Goal: Transaction & Acquisition: Purchase product/service

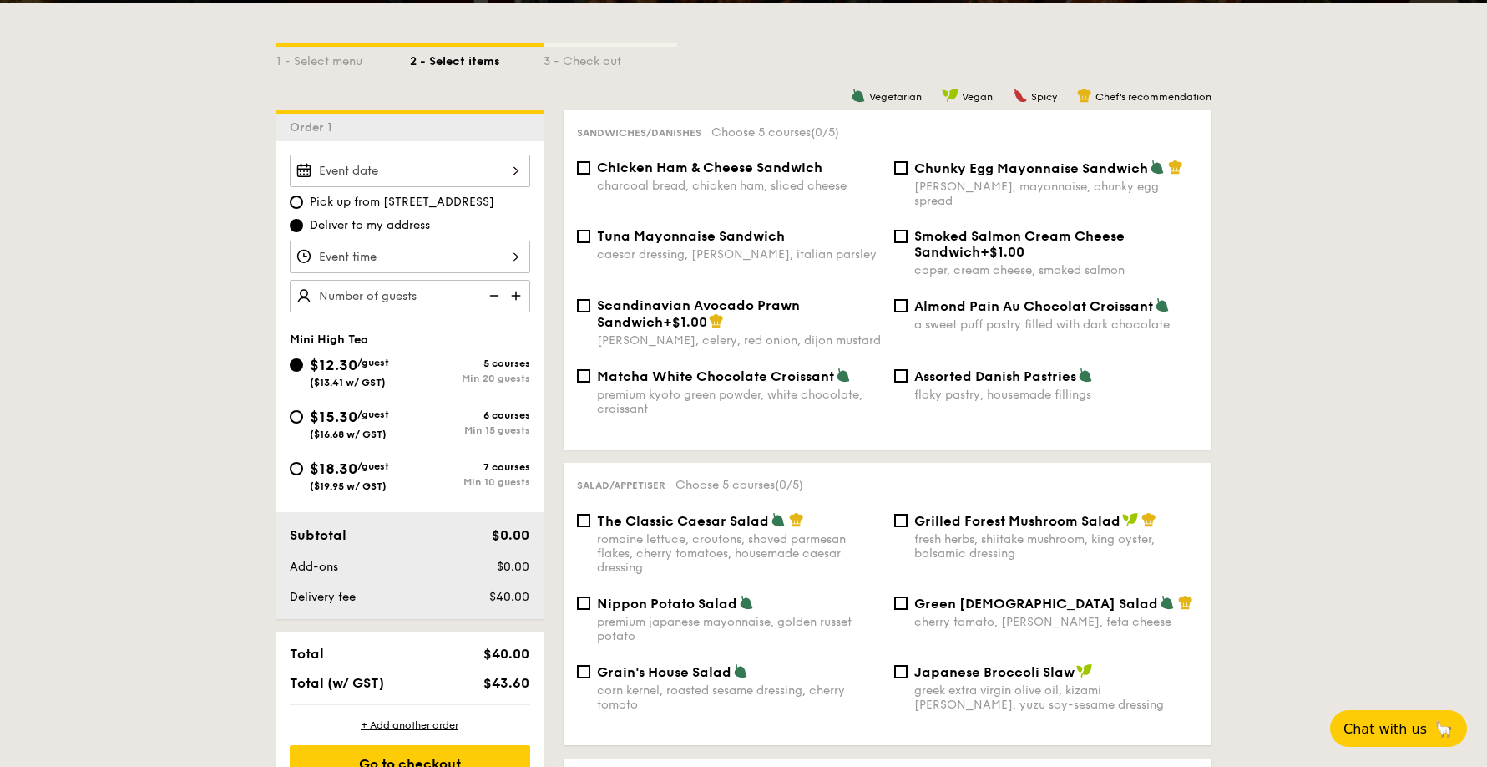
scroll to position [362, 0]
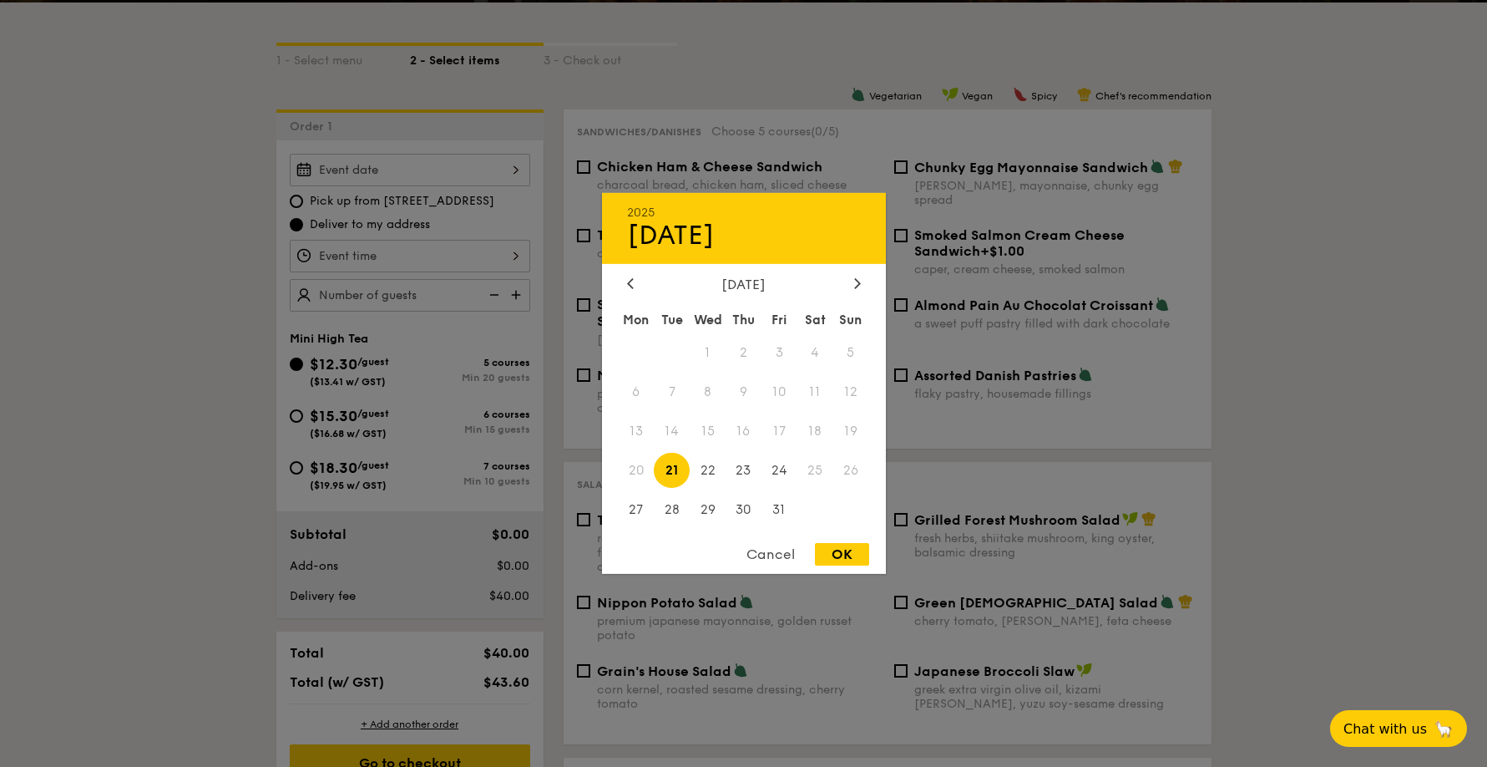
click at [489, 170] on div "2025 Oct [DATE] Tue Wed Thu Fri Sat Sun 1 2 3 4 5 6 7 8 9 10 11 12 13 14 15 16 …" at bounding box center [410, 170] width 241 height 33
click at [495, 225] on div at bounding box center [743, 383] width 1487 height 767
click at [454, 174] on div "2025 Oct [DATE] Tue Wed Thu Fri Sat Sun 1 2 3 4 5 6 7 8 9 10 11 12 13 14 15 16 …" at bounding box center [410, 170] width 241 height 33
click at [847, 282] on div "[DATE]" at bounding box center [744, 284] width 234 height 16
click at [852, 282] on div at bounding box center [857, 284] width 15 height 16
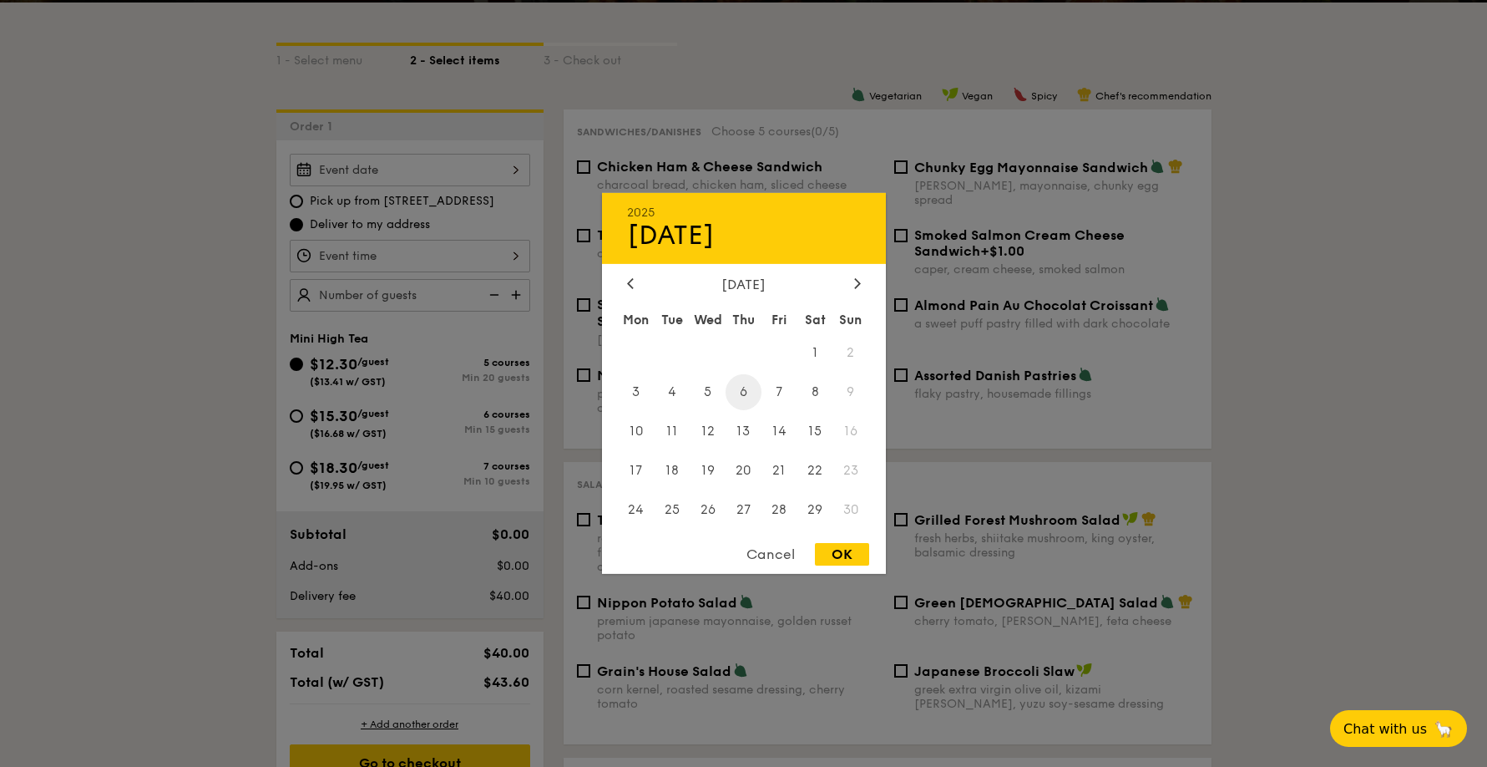
click at [746, 398] on span "6" at bounding box center [744, 392] width 36 height 36
click at [833, 552] on div "OK" at bounding box center [842, 554] width 54 height 23
type input "[DATE]"
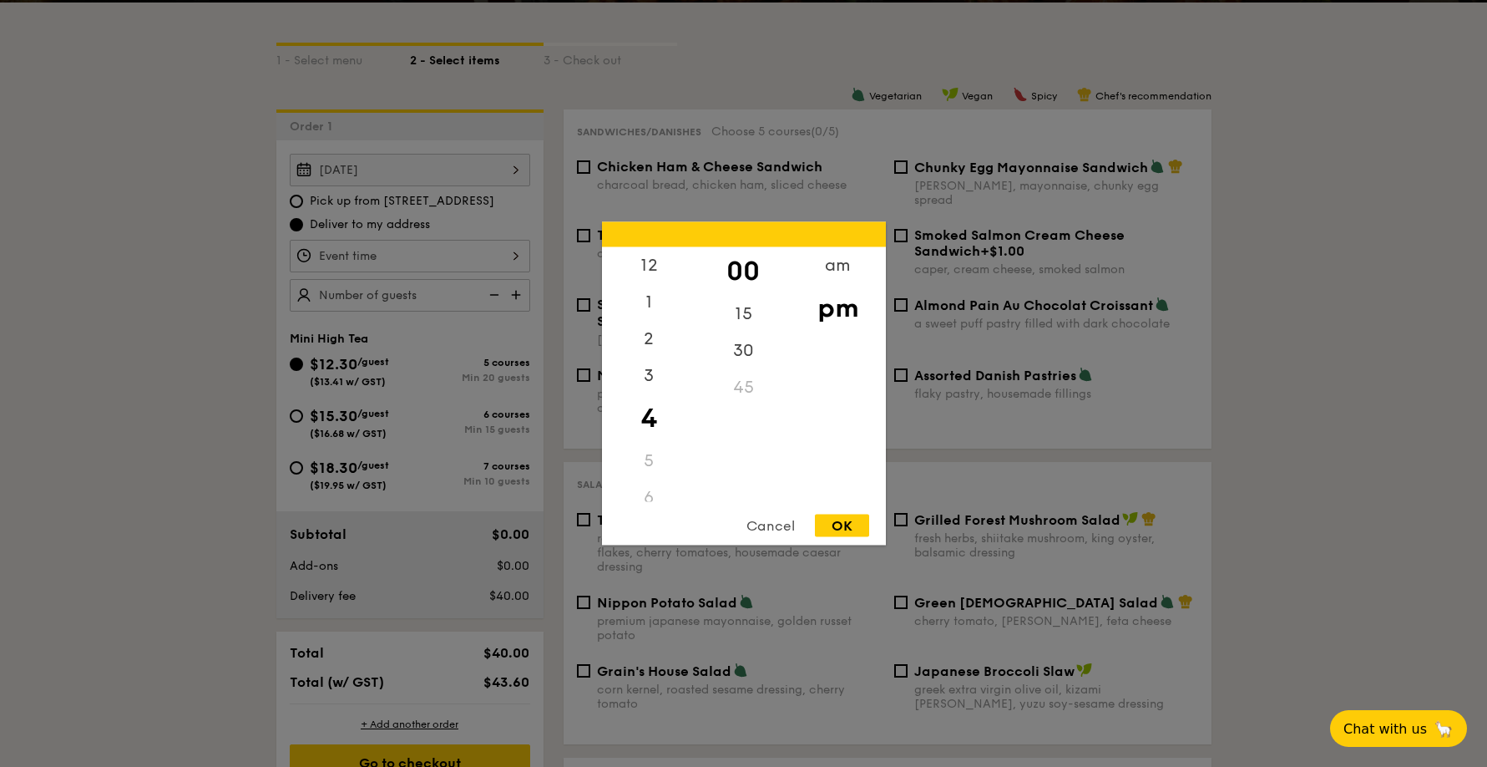
click at [391, 261] on div "12 1 2 3 4 5 6 7 8 9 10 11 00 15 30 45 am pm Cancel OK" at bounding box center [410, 256] width 241 height 33
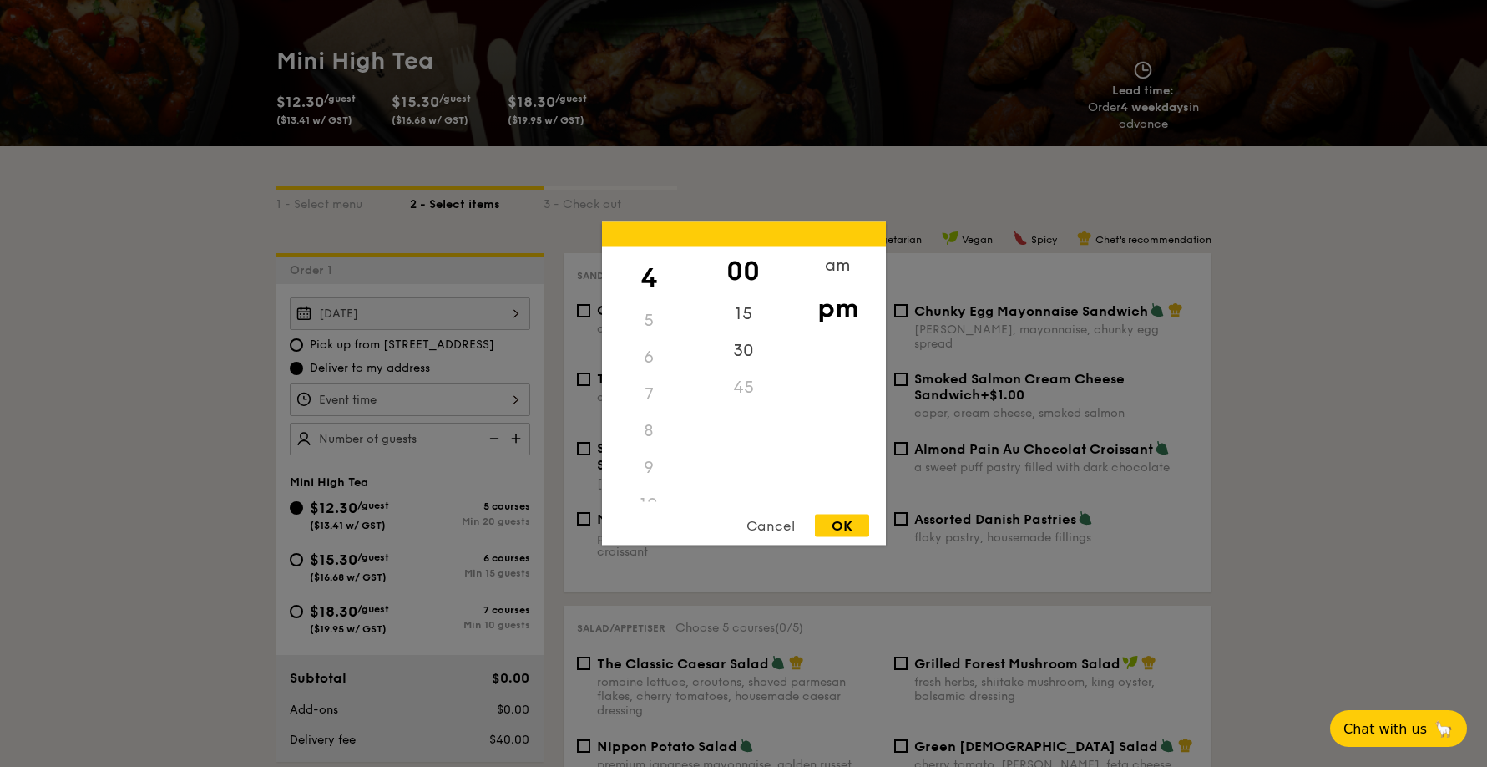
scroll to position [164, 0]
click at [648, 442] on div "9" at bounding box center [649, 444] width 94 height 37
click at [844, 262] on div "am" at bounding box center [838, 271] width 94 height 48
click at [654, 435] on div "9" at bounding box center [649, 438] width 94 height 48
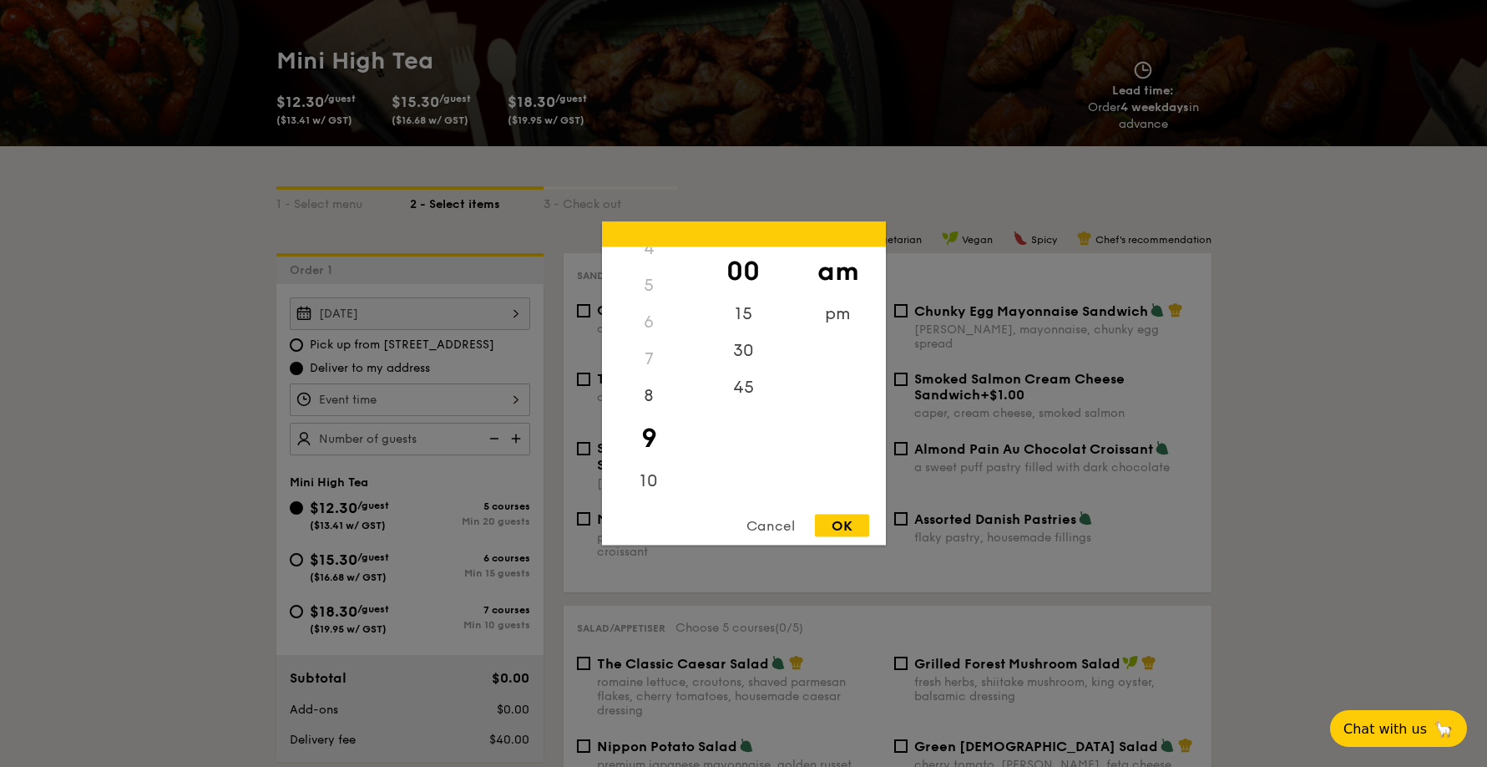
click at [654, 435] on div "9" at bounding box center [649, 438] width 94 height 48
click at [840, 521] on div "OK" at bounding box center [842, 525] width 54 height 23
type input "9:00AM"
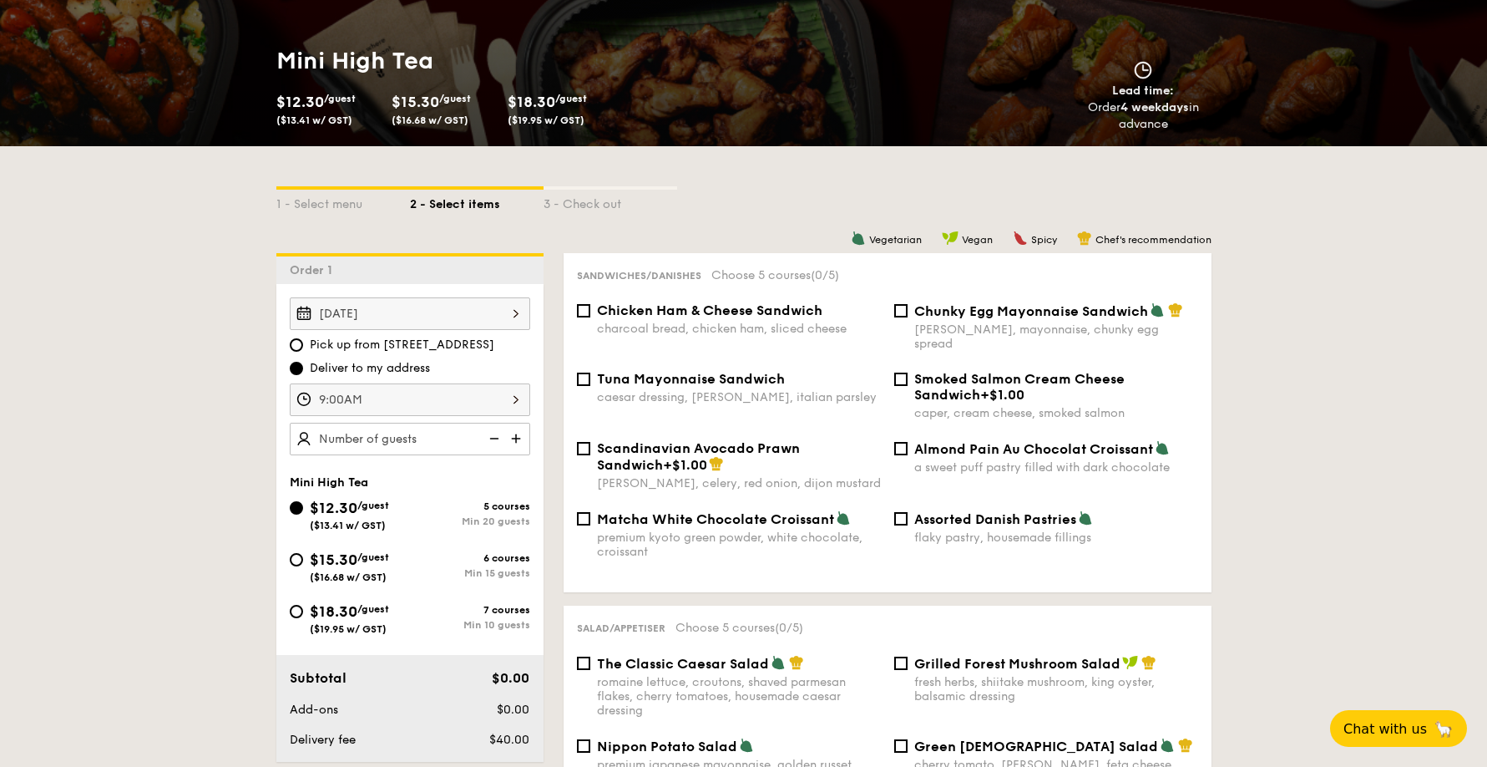
click at [507, 437] on img at bounding box center [517, 439] width 25 height 32
click at [485, 440] on img at bounding box center [492, 439] width 25 height 32
type input "20 guests"
click at [485, 440] on img at bounding box center [492, 439] width 25 height 32
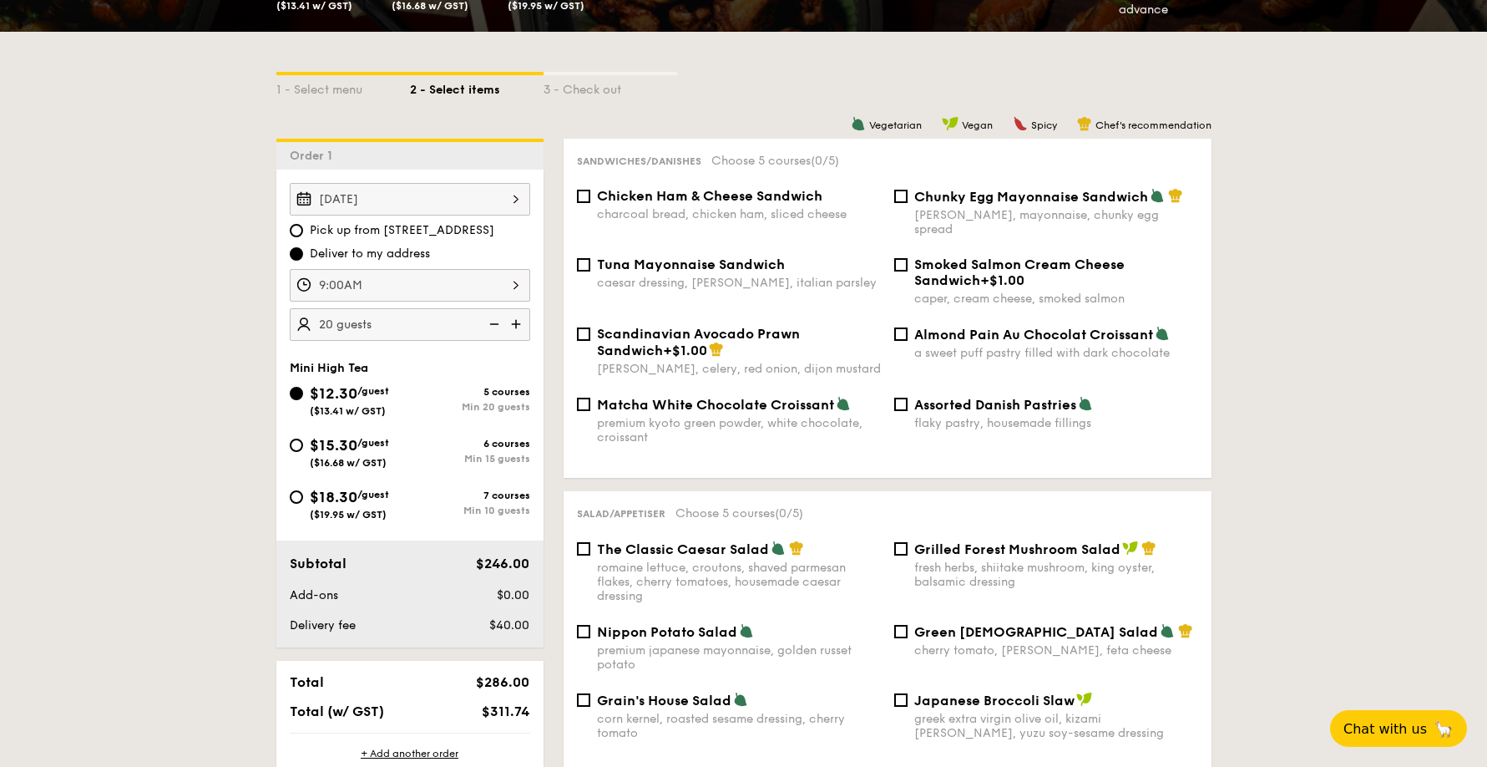
scroll to position [333, 0]
click at [503, 454] on div "Min 15 guests" at bounding box center [470, 458] width 120 height 12
click at [303, 451] on input "$15.30 /guest ($16.68 w/ GST) 6 courses Min 15 guests" at bounding box center [296, 444] width 13 height 13
radio input "true"
click at [491, 403] on div "Min 20 guests" at bounding box center [470, 406] width 120 height 12
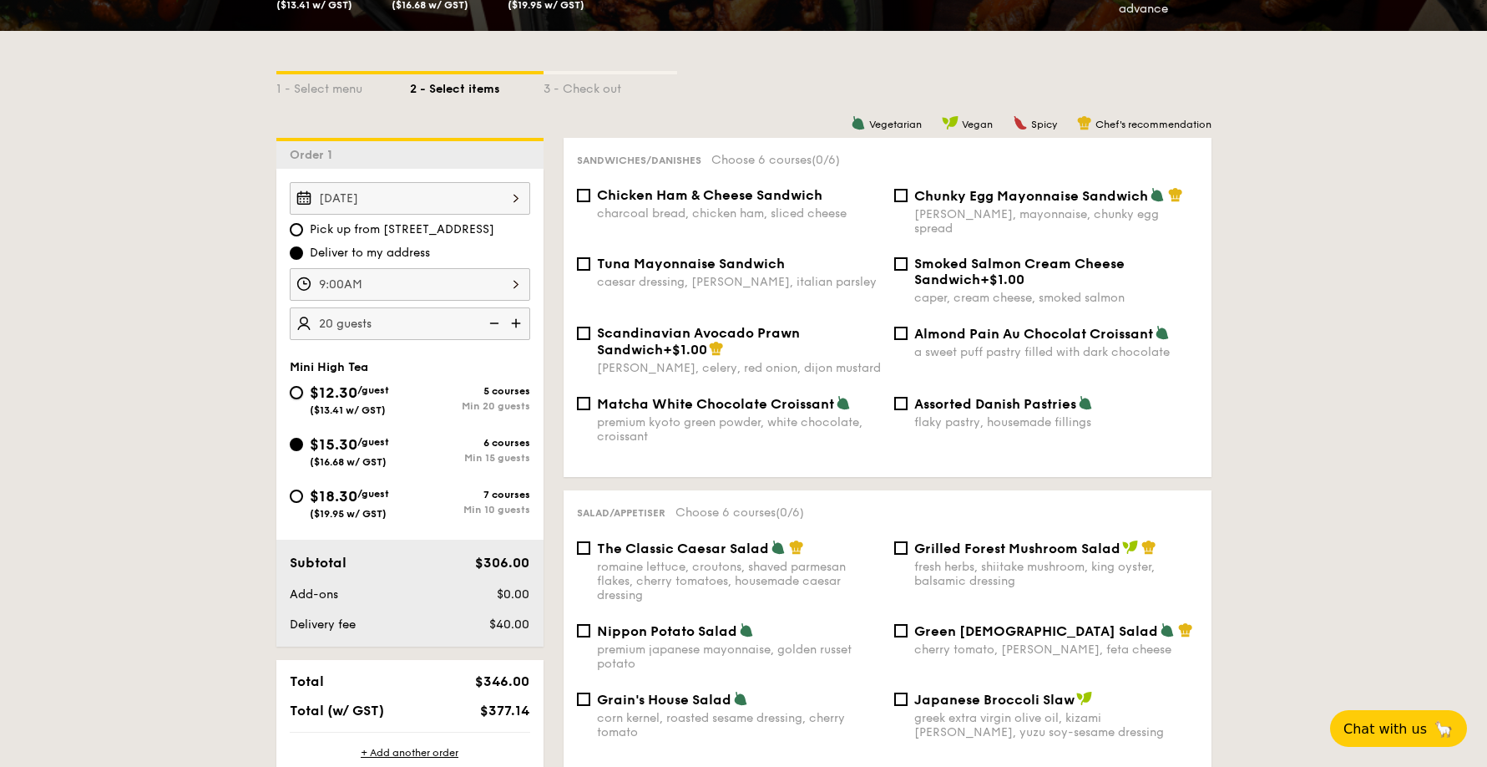
click at [303, 399] on input "$12.30 /guest ($13.41 w/ GST) 5 courses Min 20 guests" at bounding box center [296, 392] width 13 height 13
radio input "true"
click at [758, 194] on span "Chicken Ham & Cheese Sandwich" at bounding box center [710, 195] width 226 height 16
click at [590, 194] on input "Chicken Ham & Cheese Sandwich charcoal bread, chicken ham, sliced cheese" at bounding box center [583, 195] width 13 height 13
checkbox input "true"
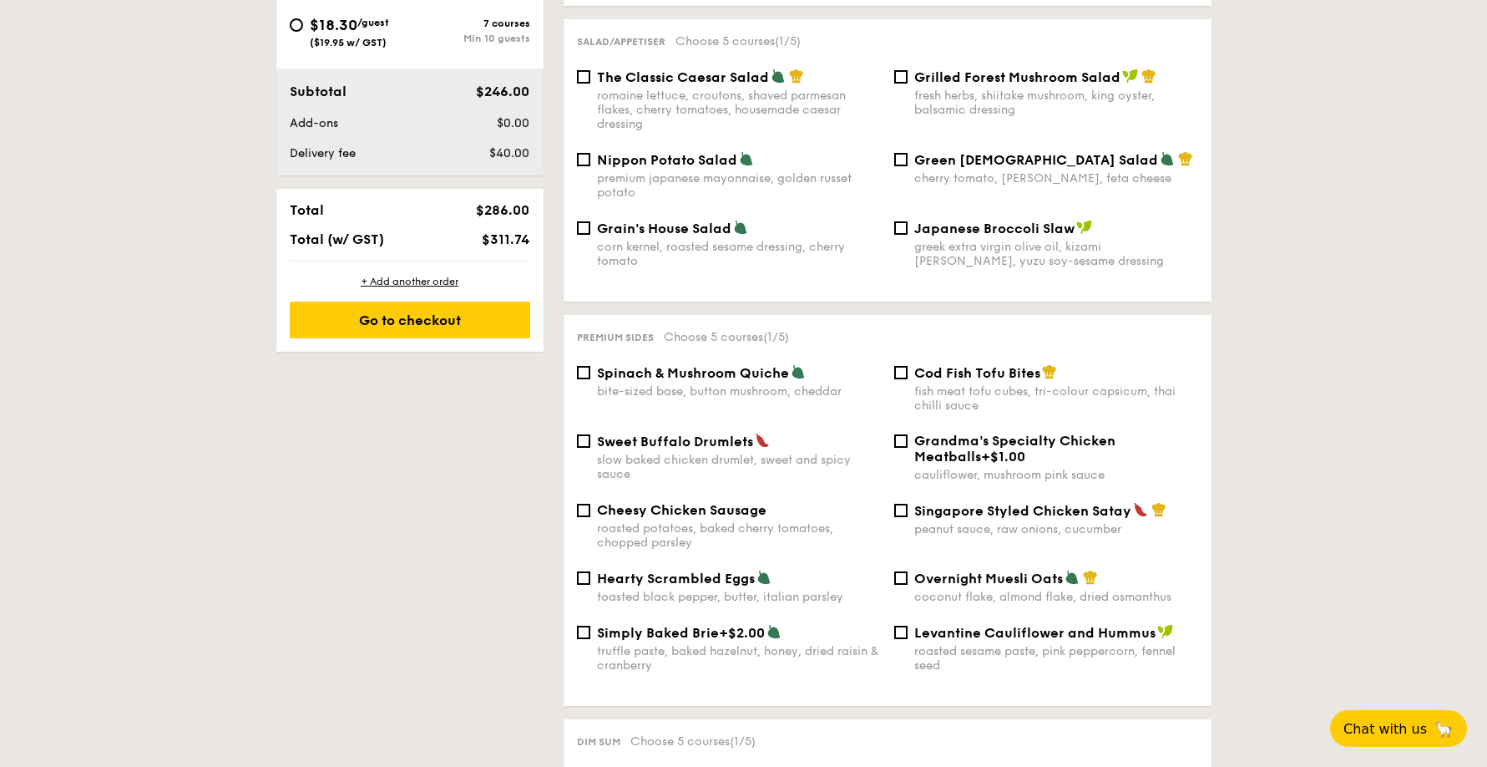
scroll to position [842, 0]
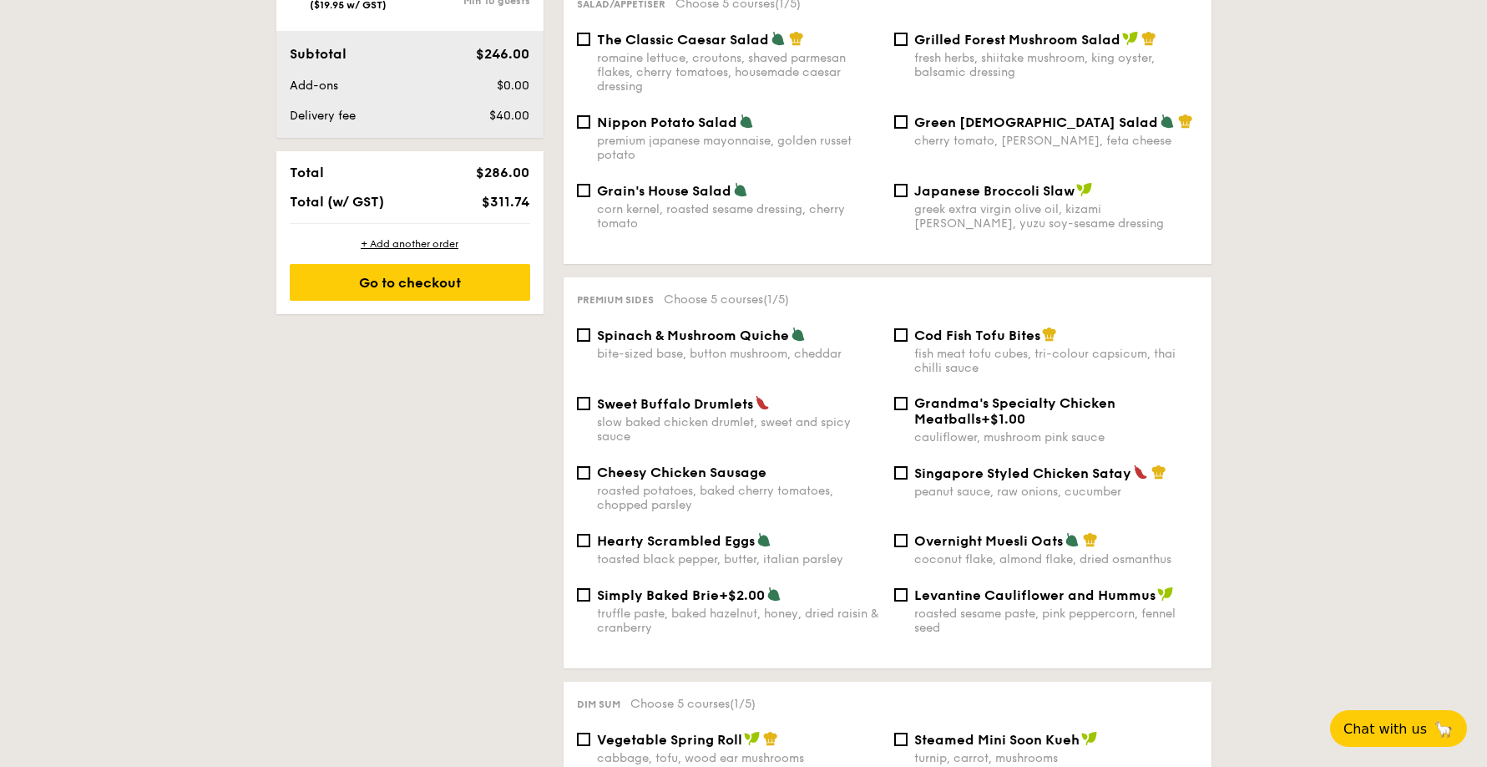
click at [918, 533] on span "Overnight Muesli Oats" at bounding box center [989, 541] width 149 height 16
click at [908, 534] on input "Overnight Muesli Oats coconut flake, almond flake, dried osmanthus" at bounding box center [900, 540] width 13 height 13
click at [927, 513] on div "Cheesy Chicken Sausage roasted potatoes, baked cherry tomatoes, chopped parsley…" at bounding box center [887, 498] width 635 height 68
click at [920, 533] on span "Overnight Muesli Oats" at bounding box center [989, 541] width 149 height 16
click at [908, 534] on input "Overnight Muesli Oats coconut flake, almond flake, dried osmanthus" at bounding box center [900, 540] width 13 height 13
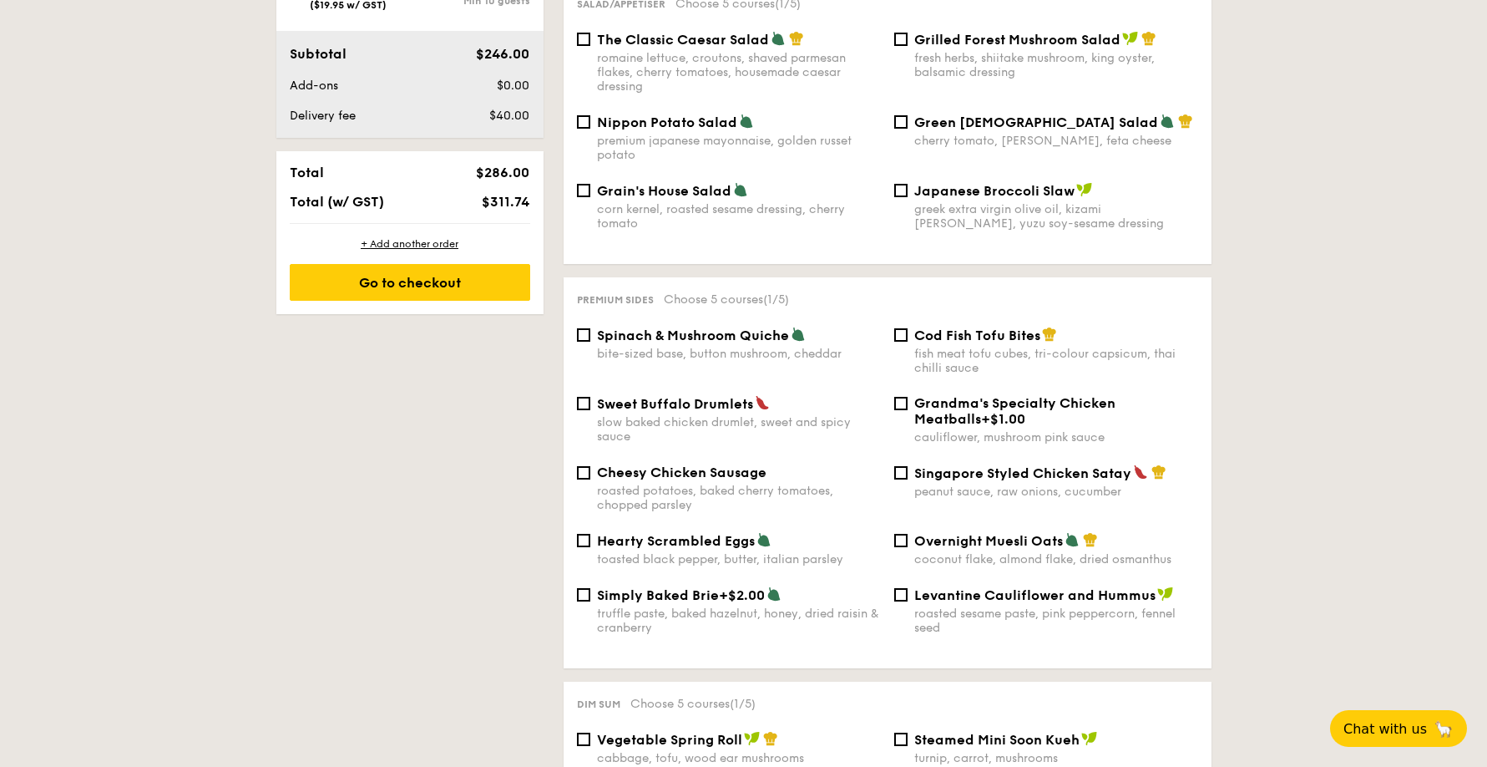
click at [911, 532] on div "Overnight Muesli Oats coconut flake, almond flake, dried osmanthus" at bounding box center [1046, 549] width 317 height 34
click at [902, 534] on input "Overnight Muesli Oats coconut flake, almond flake, dried osmanthus" at bounding box center [900, 540] width 13 height 13
checkbox input "true"
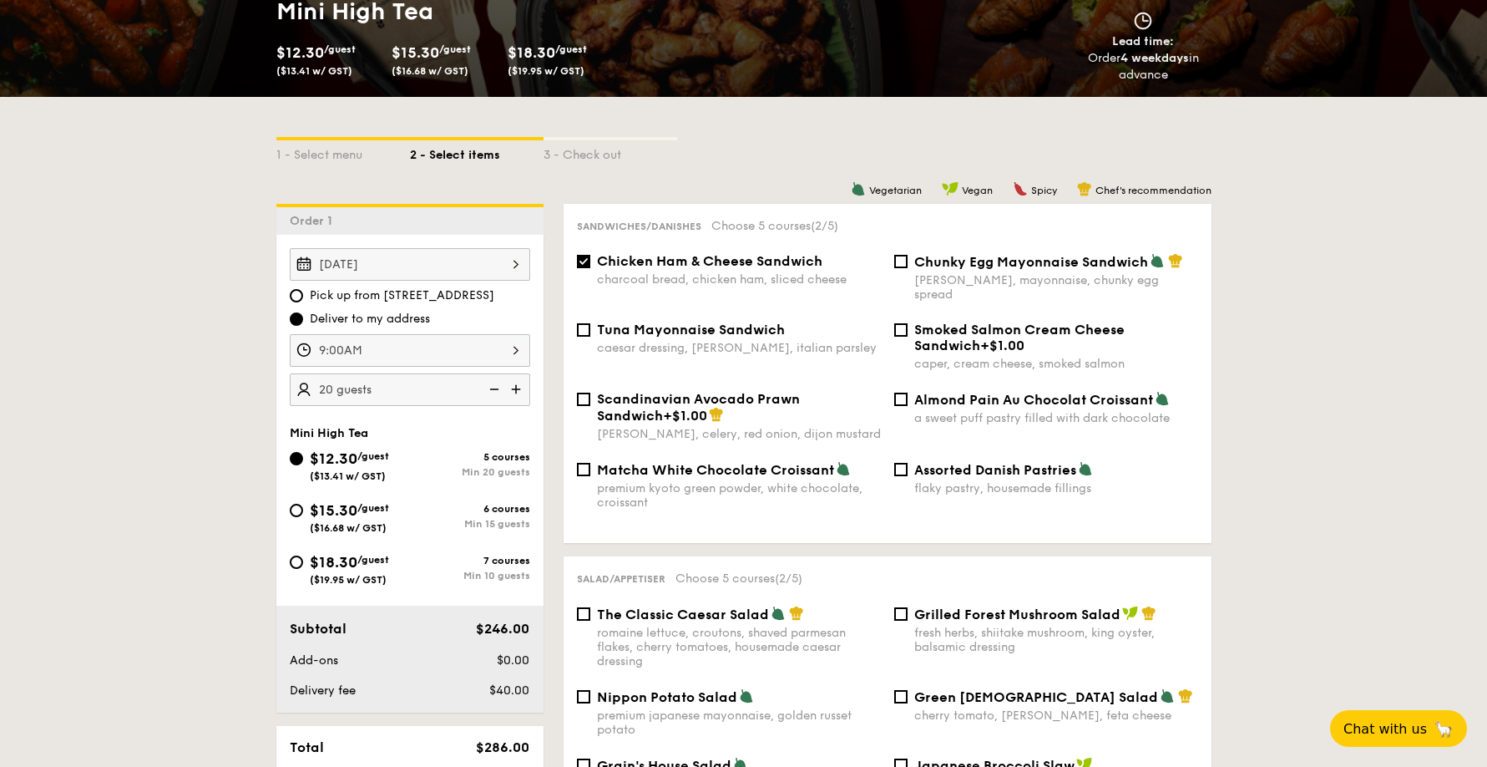
scroll to position [265, 0]
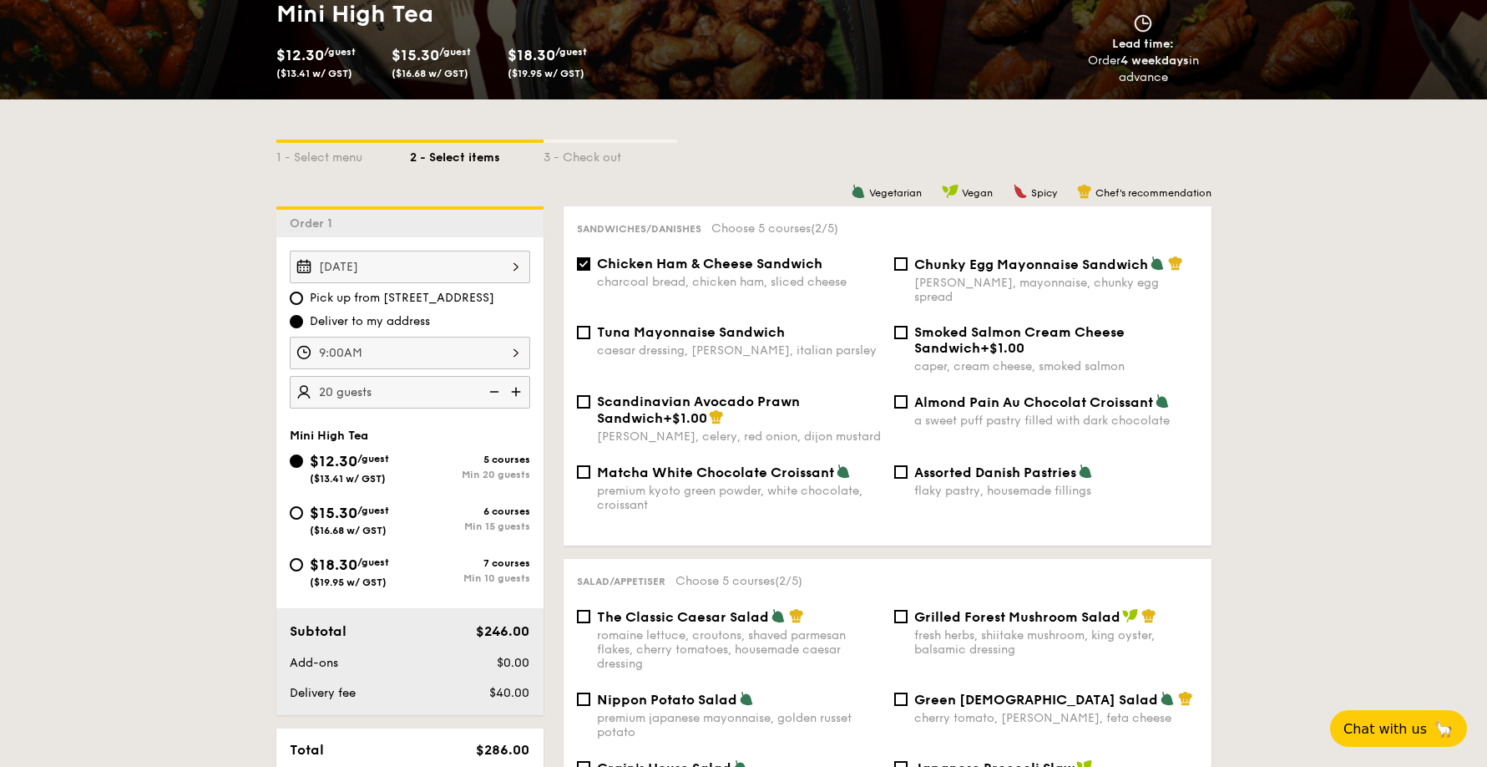
click at [916, 445] on div "Scandinavian Avocado Prawn Sandwich +$1.00 [PERSON_NAME], celery, red onion, di…" at bounding box center [887, 428] width 635 height 70
click at [916, 464] on span "Assorted Danish Pastries" at bounding box center [996, 472] width 162 height 16
click at [908, 465] on input "Assorted Danish Pastries flaky pastry, housemade fillings" at bounding box center [900, 471] width 13 height 13
checkbox input "true"
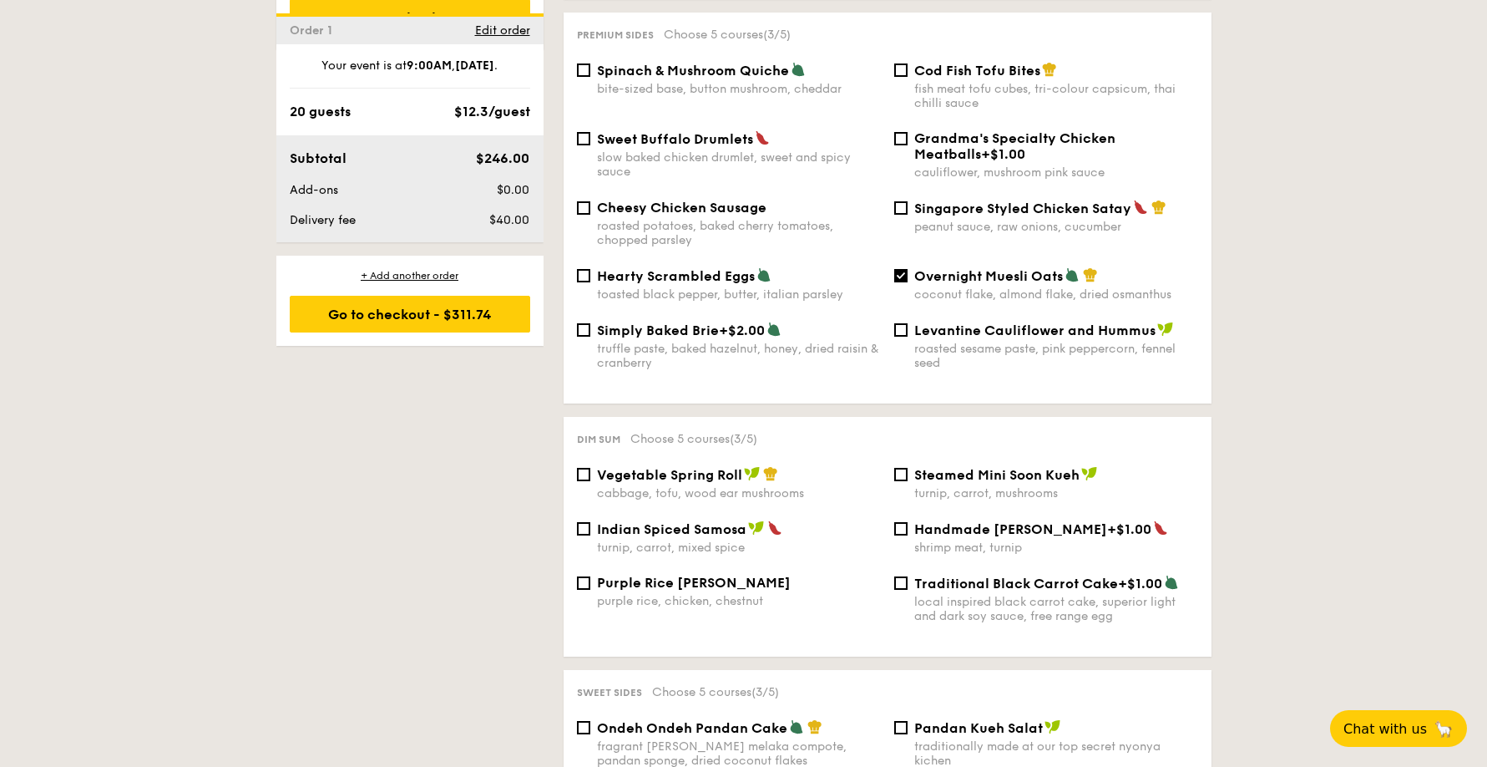
scroll to position [1222, 0]
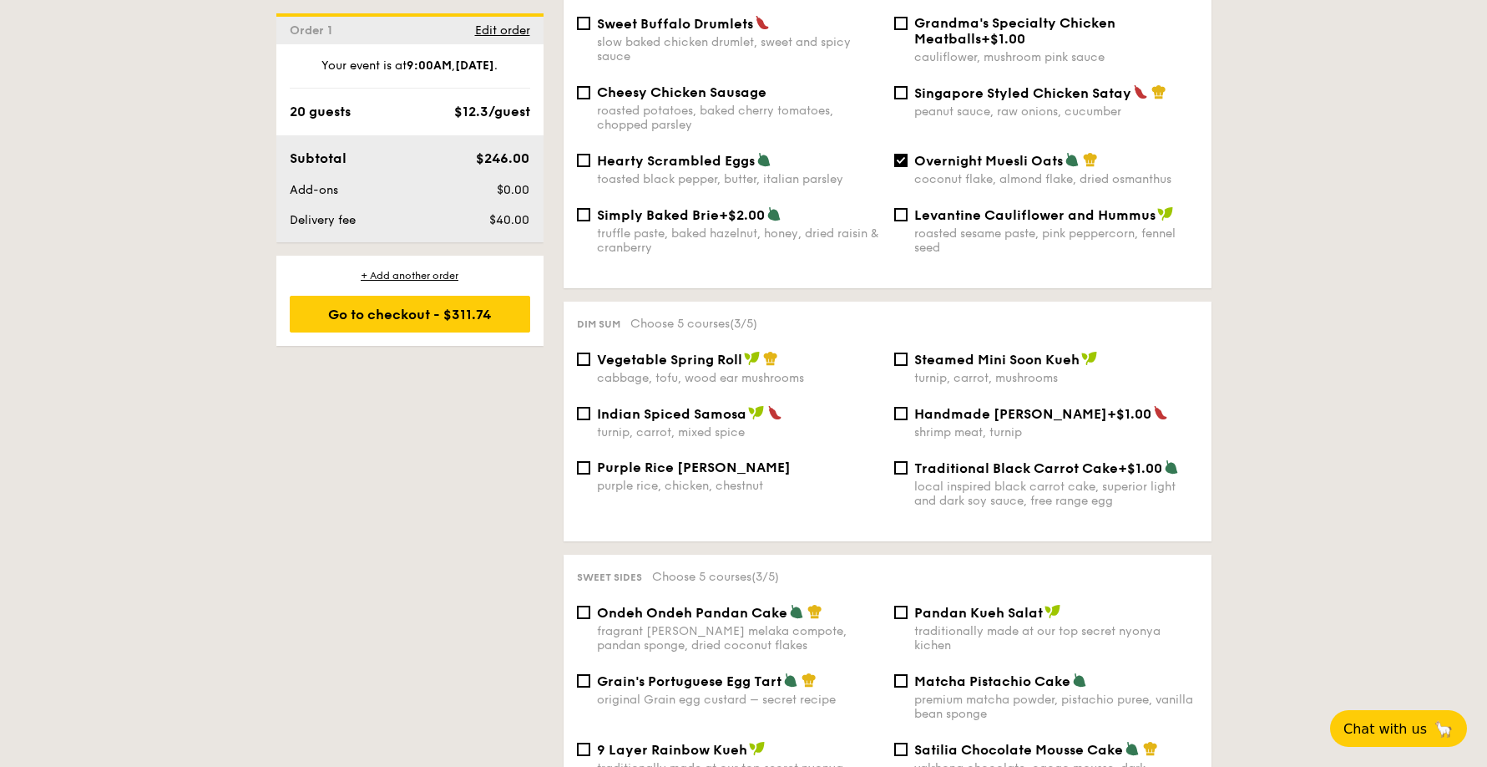
click at [744, 354] on div "Vegetable Spring Roll cabbage, tofu, wood ear mushrooms" at bounding box center [739, 368] width 284 height 34
click at [590, 354] on input "Vegetable Spring Roll cabbage, tofu, wood ear mushrooms" at bounding box center [583, 358] width 13 height 13
click at [736, 371] on div "cabbage, tofu, wood ear mushrooms" at bounding box center [739, 378] width 284 height 14
click at [590, 363] on input "Vegetable Spring Roll cabbage, tofu, wood ear mushrooms" at bounding box center [583, 358] width 13 height 13
checkbox input "false"
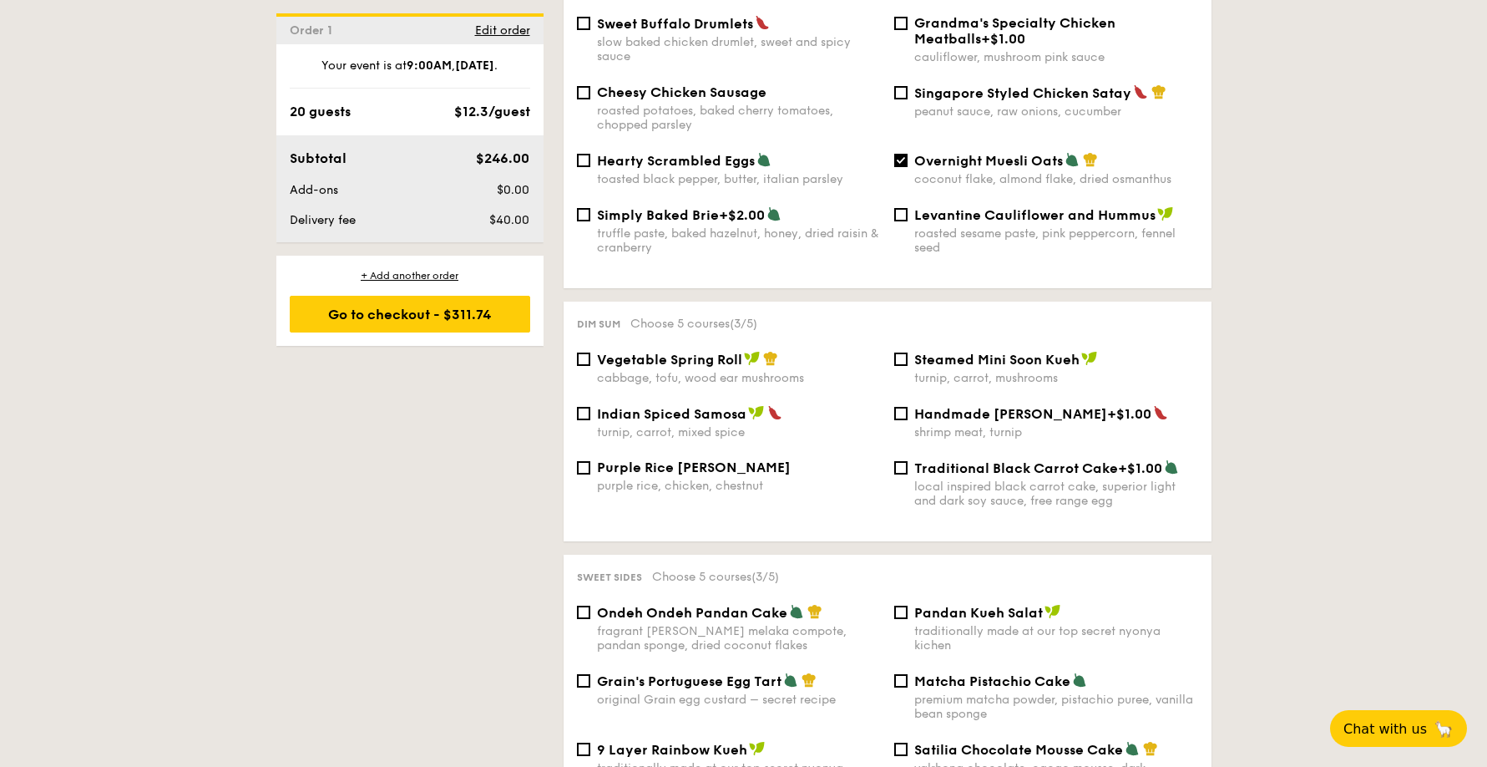
click at [717, 406] on span "Indian Spiced Samosa" at bounding box center [672, 414] width 150 height 16
click at [590, 407] on input "Indian Spiced Samosa turnip, carrot, mixed spice" at bounding box center [583, 413] width 13 height 13
checkbox input "true"
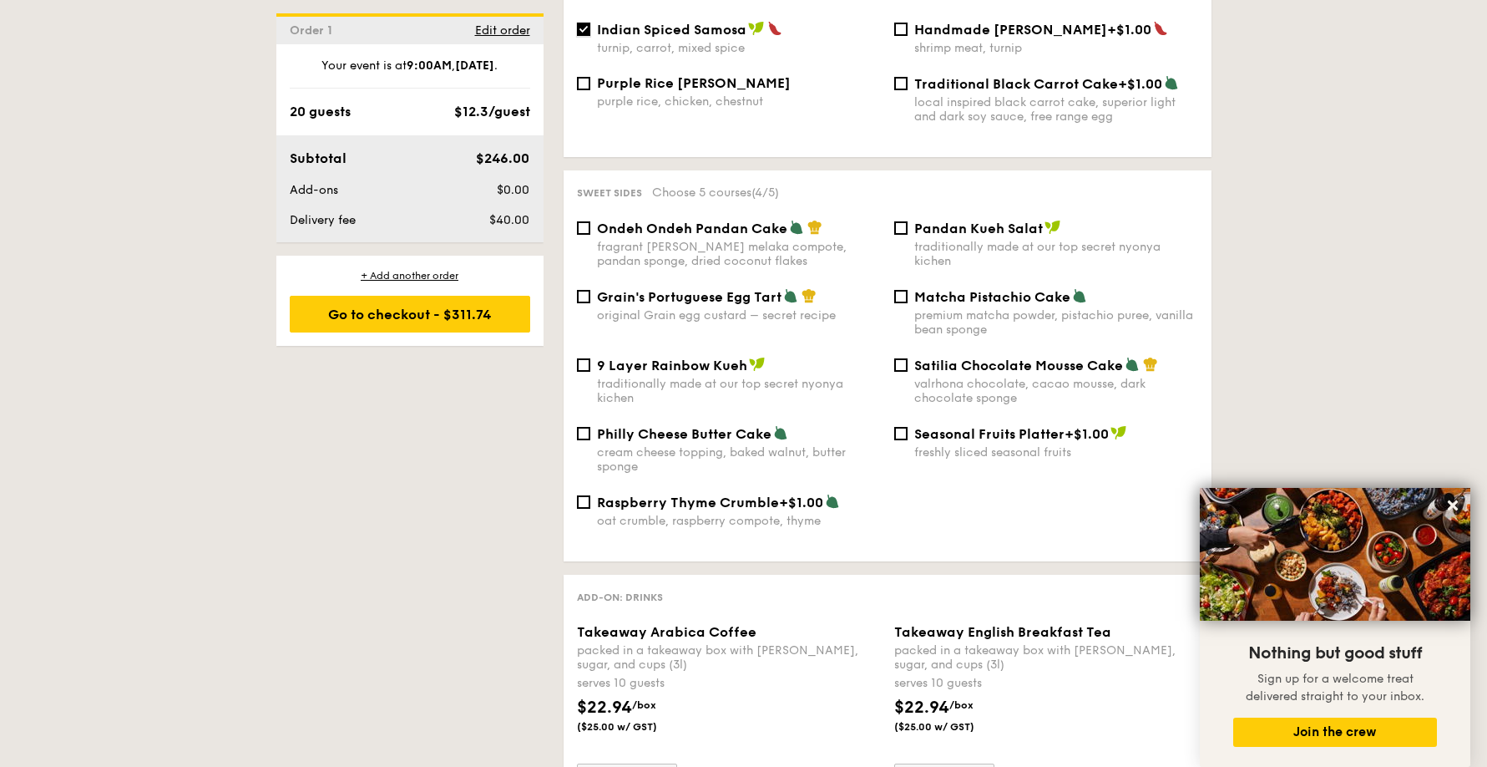
scroll to position [1604, 0]
click at [707, 245] on div "fragrant [PERSON_NAME] melaka compote, pandan sponge, dried coconut flakes" at bounding box center [739, 255] width 284 height 28
click at [590, 236] on input "Ondeh Ondeh Pandan Cake fragrant [PERSON_NAME] melaka compote, pandan sponge, d…" at bounding box center [583, 229] width 13 height 13
checkbox input "true"
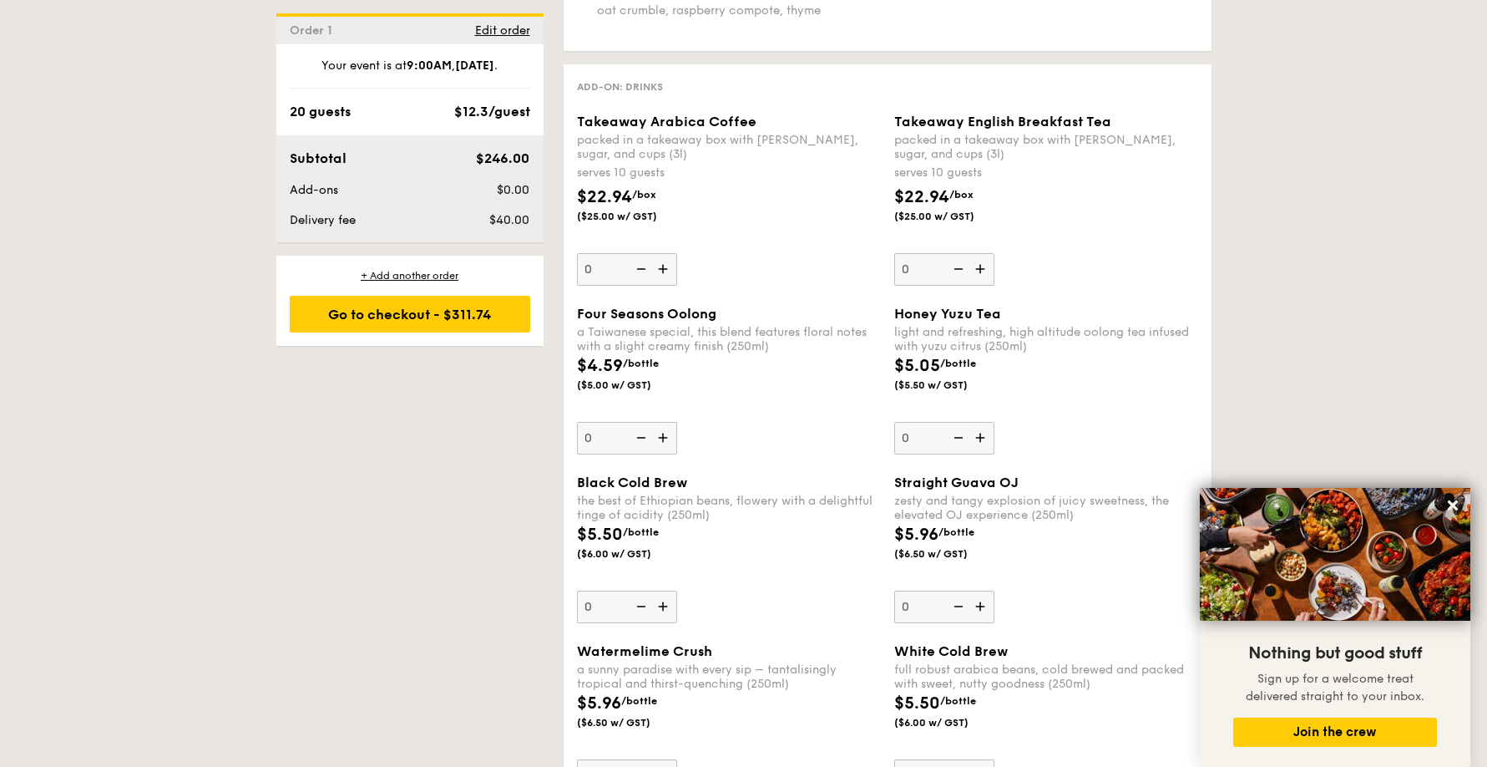
scroll to position [2070, 0]
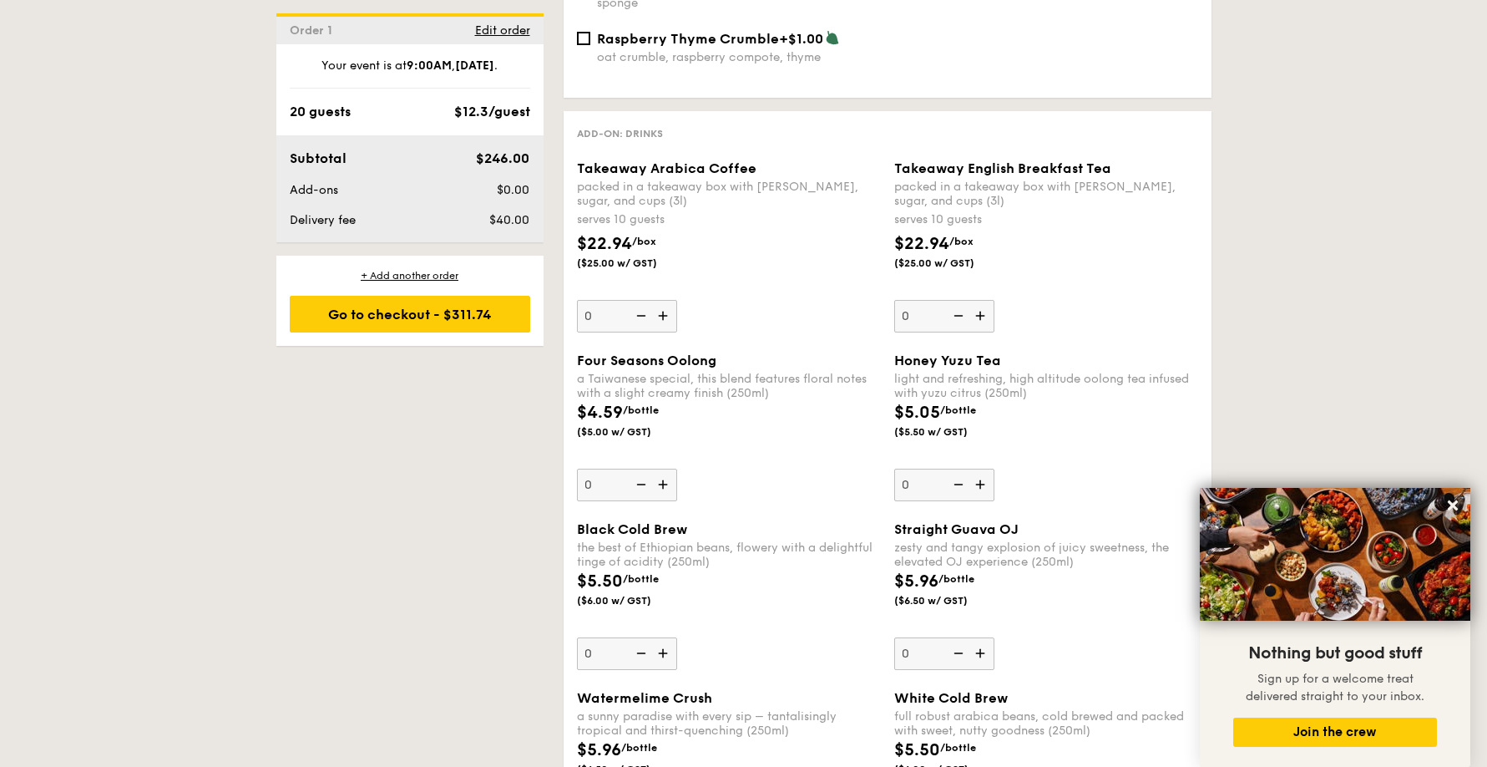
click at [661, 303] on img at bounding box center [664, 316] width 25 height 32
click at [661, 303] on input "0" at bounding box center [627, 316] width 100 height 33
type input "1"
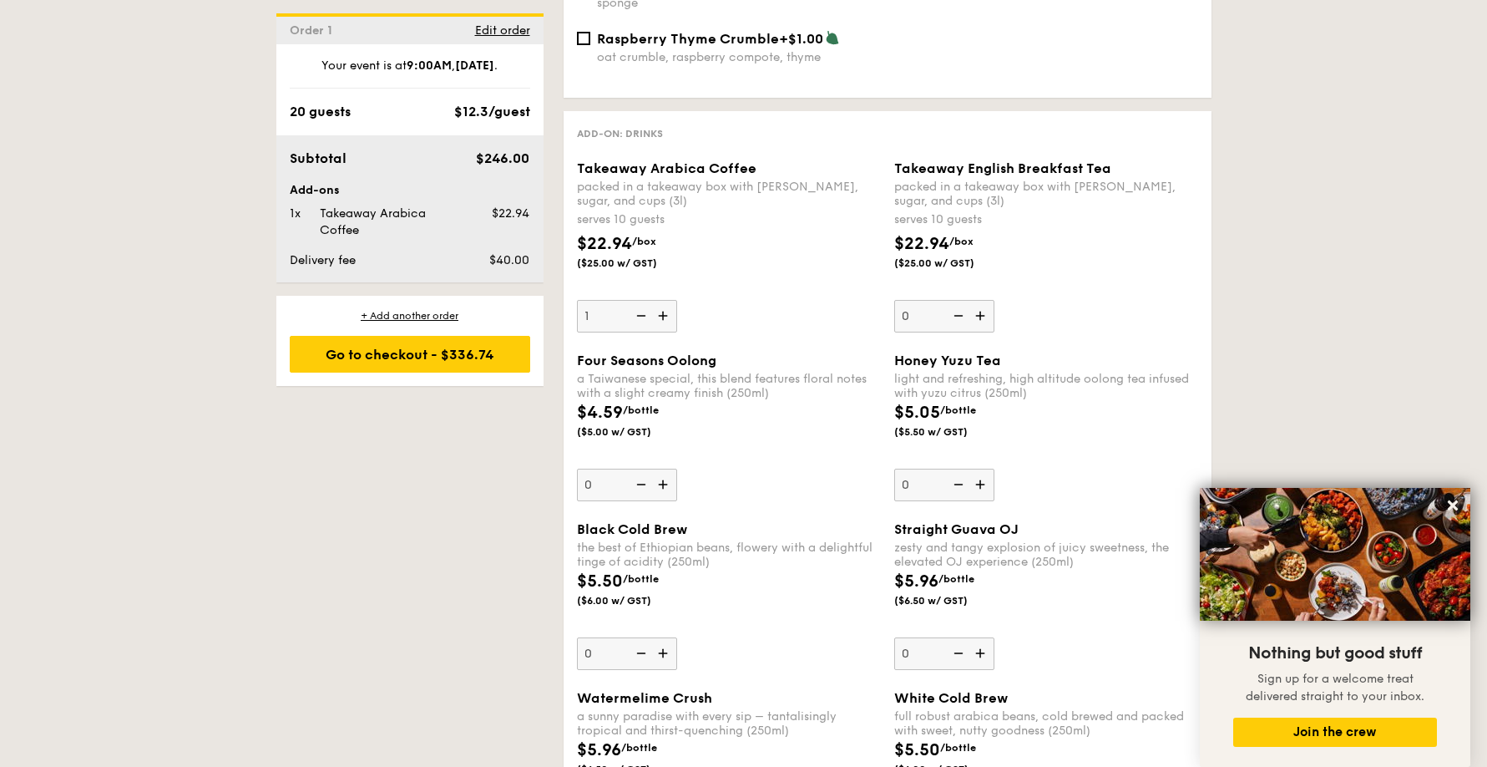
click at [988, 303] on img at bounding box center [982, 316] width 25 height 32
click at [988, 303] on input "0" at bounding box center [944, 316] width 100 height 33
type input "1"
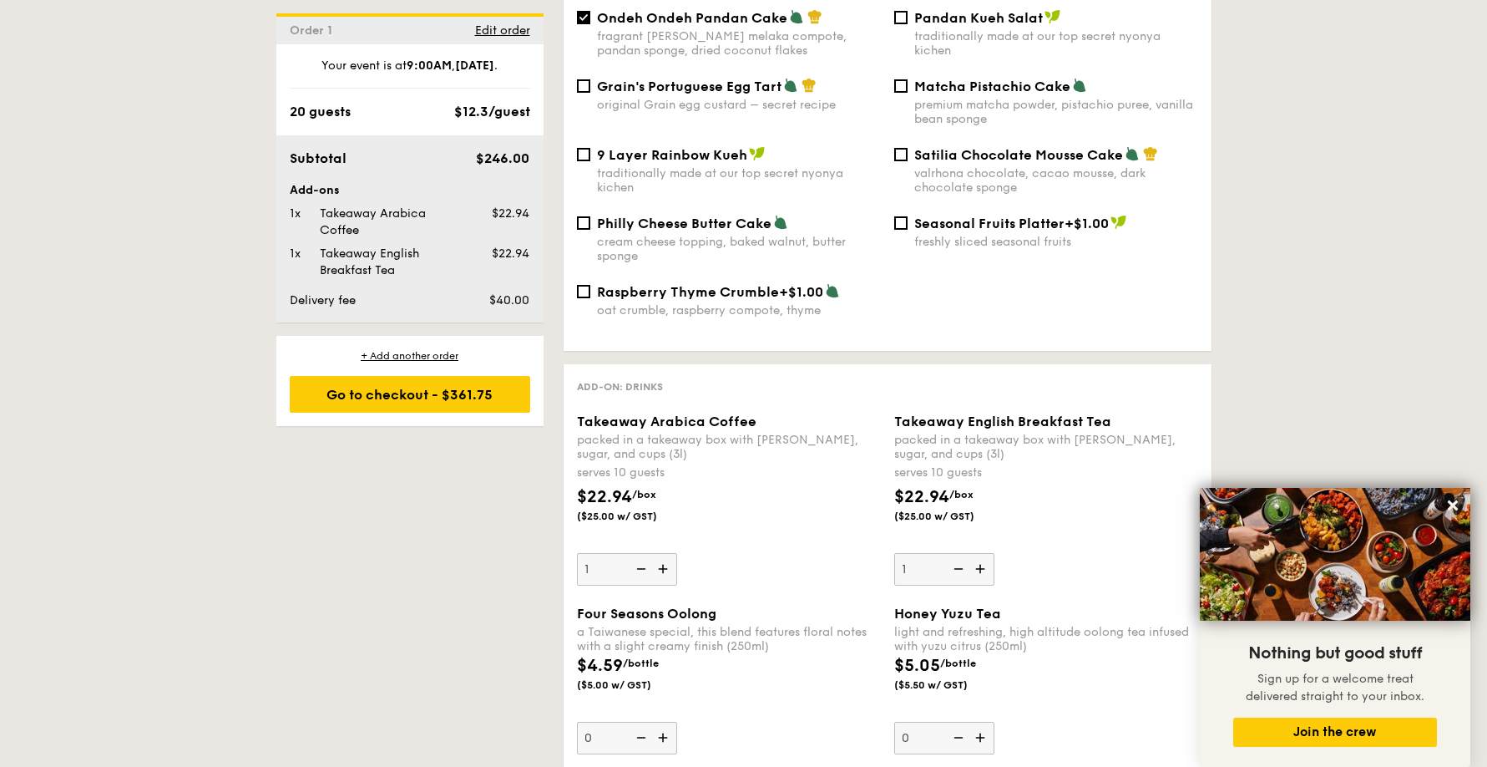
scroll to position [1807, 0]
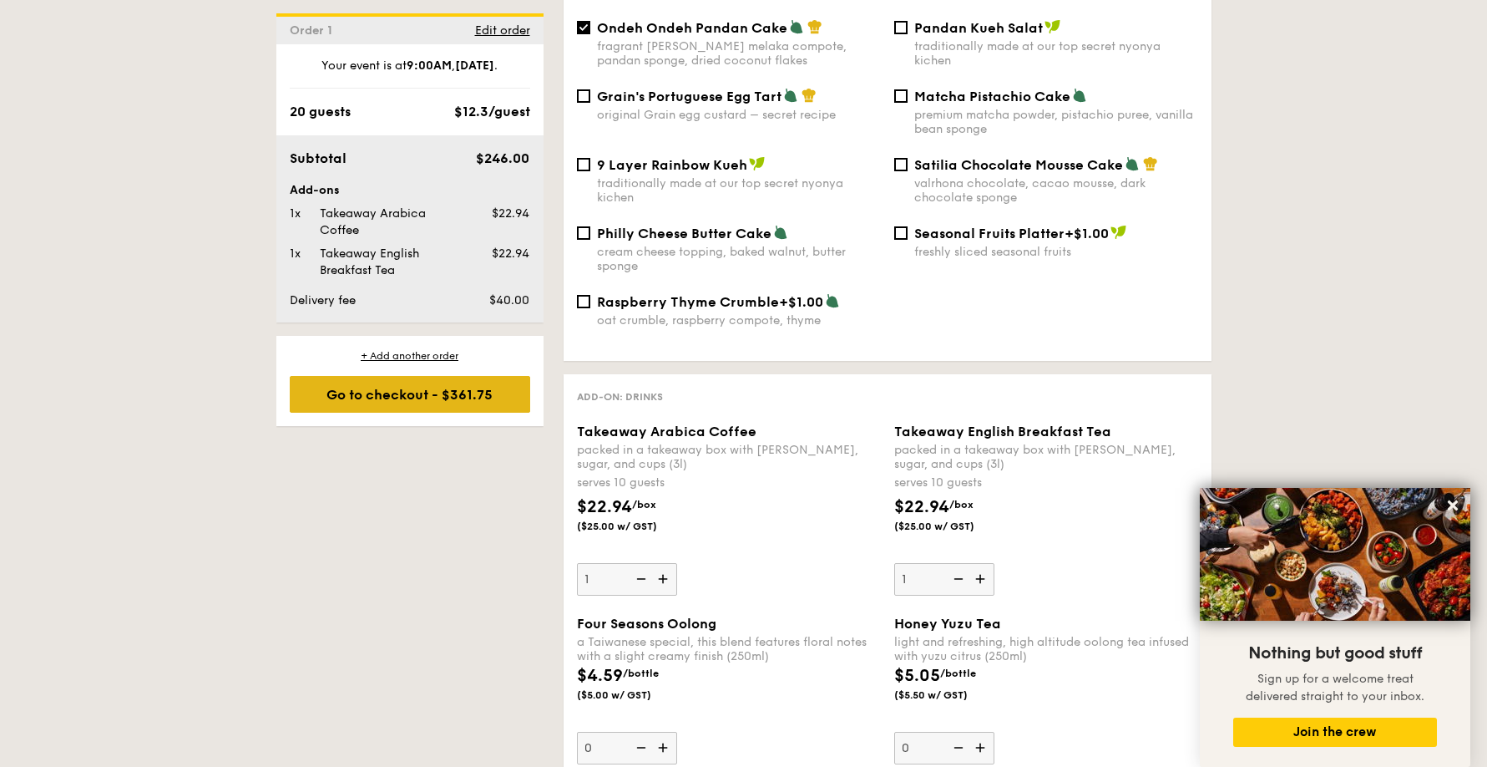
click at [453, 391] on div "Go to checkout - $361.75" at bounding box center [410, 394] width 241 height 37
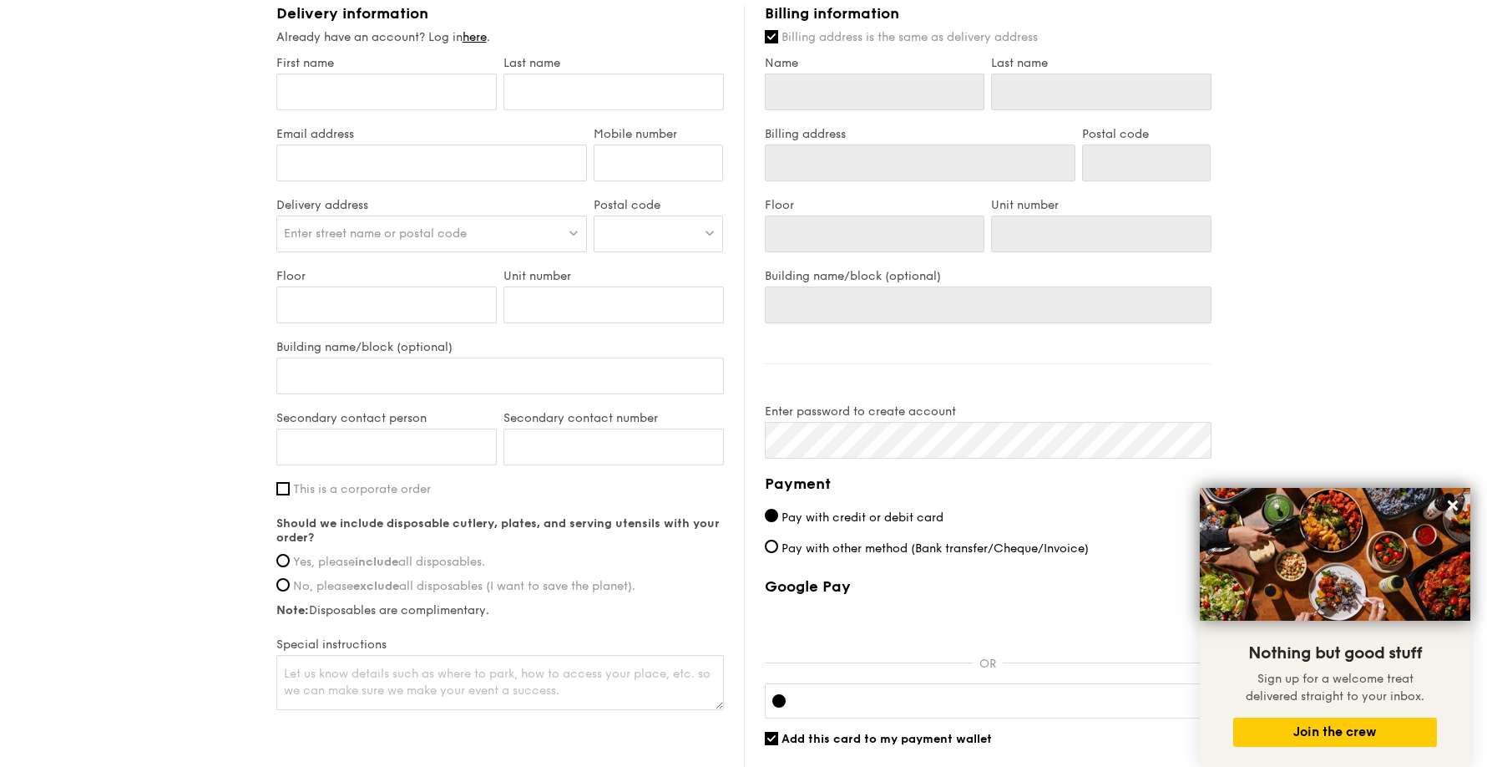
scroll to position [867, 0]
click at [405, 566] on span "Yes, please include all disposables." at bounding box center [389, 562] width 192 height 14
click at [290, 566] on input "Yes, please include all disposables." at bounding box center [282, 561] width 13 height 13
radio input "true"
click at [376, 100] on input "First name" at bounding box center [386, 92] width 220 height 37
